Goal: Task Accomplishment & Management: Complete application form

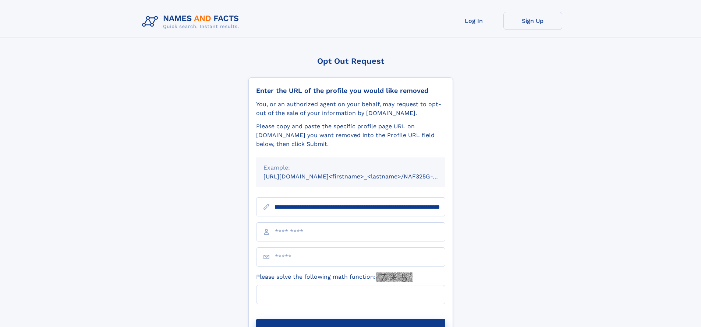
scroll to position [0, 83]
type input "**********"
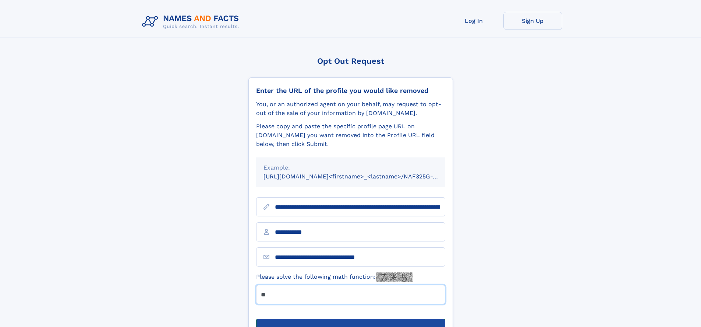
type input "**"
click at [350, 318] on button "Submit Opt Out Request" at bounding box center [350, 330] width 189 height 24
